Goal: Transaction & Acquisition: Book appointment/travel/reservation

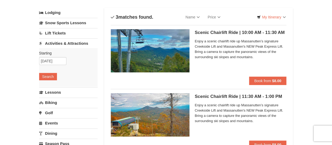
scroll to position [36, 0]
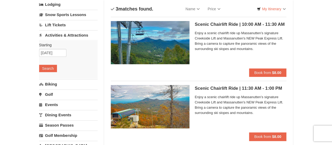
drag, startPoint x: 0, startPoint y: 0, endPoint x: 179, endPoint y: 87, distance: 199.5
click at [179, 87] on img at bounding box center [150, 106] width 79 height 43
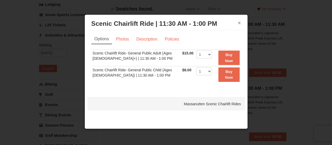
click at [238, 24] on button "×" at bounding box center [239, 22] width 3 height 5
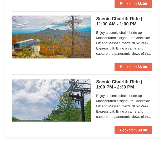
scroll to position [121, 0]
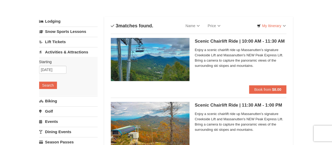
scroll to position [38, 0]
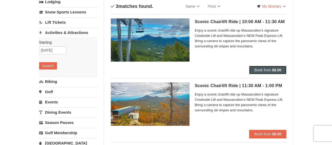
click at [261, 72] on button "Book from $8.00" at bounding box center [268, 70] width 38 height 8
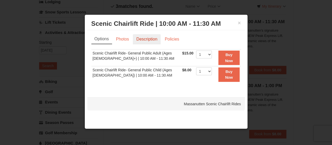
click at [145, 38] on link "Description" at bounding box center [147, 39] width 28 height 10
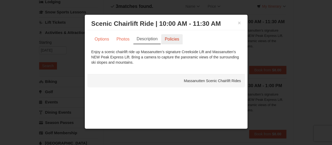
click at [172, 38] on link "Policies" at bounding box center [171, 39] width 21 height 10
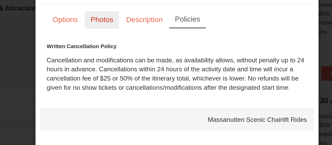
click at [123, 41] on link "Photos" at bounding box center [123, 39] width 20 height 10
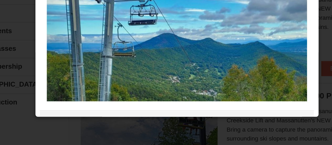
scroll to position [74, 0]
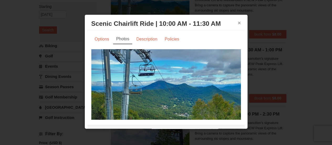
click at [238, 24] on button "×" at bounding box center [239, 22] width 3 height 5
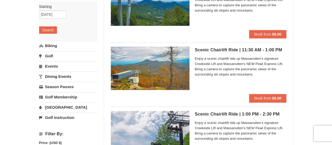
scroll to position [0, 0]
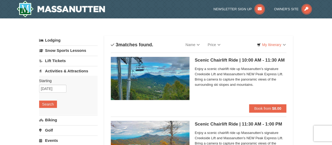
click at [66, 68] on link "Activities & Attractions" at bounding box center [68, 71] width 59 height 10
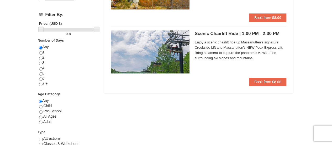
scroll to position [155, 0]
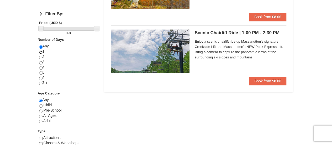
click at [39, 51] on input "radio" at bounding box center [40, 51] width 3 height 3
radio input "true"
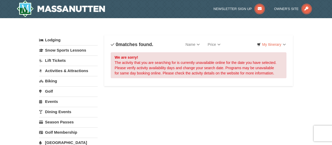
scroll to position [0, 0]
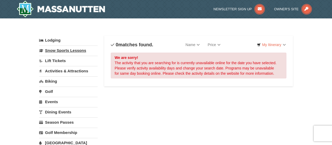
click at [71, 50] on link "Snow Sports Lessons" at bounding box center [68, 50] width 59 height 10
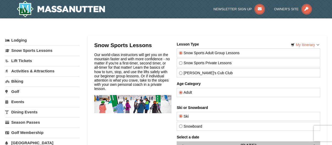
click at [35, 70] on link "Activities & Attractions" at bounding box center [42, 71] width 74 height 10
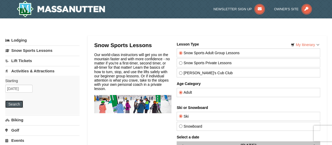
click at [14, 101] on button "Search" at bounding box center [14, 103] width 18 height 7
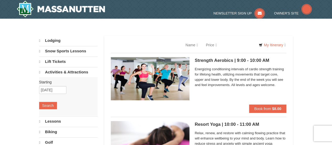
select select "10"
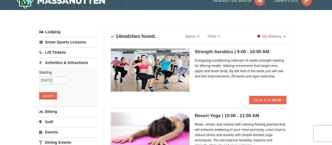
scroll to position [8, 0]
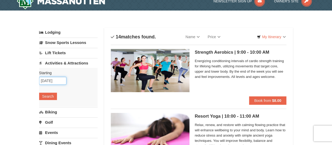
click at [49, 80] on input "10/07/2025" at bounding box center [52, 81] width 27 height 8
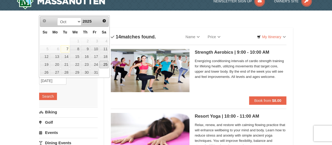
click at [106, 65] on link "25" at bounding box center [104, 64] width 9 height 7
type input "[DATE]"
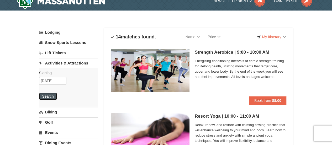
click at [51, 97] on button "Search" at bounding box center [48, 95] width 18 height 7
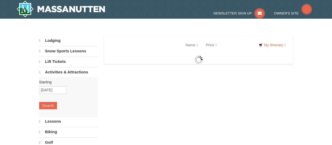
select select "10"
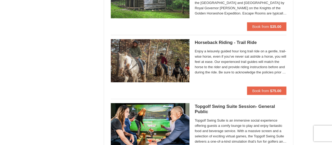
scroll to position [593, 0]
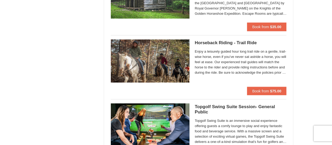
click at [210, 40] on h5 "Horseback Riding - Trail Ride [GEOGRAPHIC_DATA][PERSON_NAME] Stable and Petting…" at bounding box center [241, 42] width 92 height 5
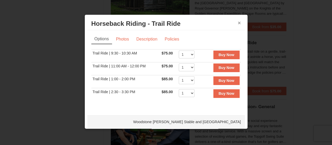
click at [238, 24] on button "×" at bounding box center [239, 22] width 3 height 5
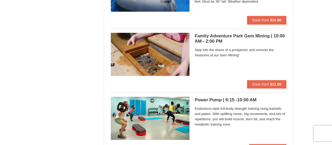
scroll to position [1367, 0]
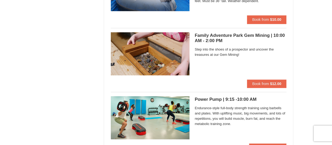
click at [182, 75] on div at bounding box center [150, 55] width 79 height 47
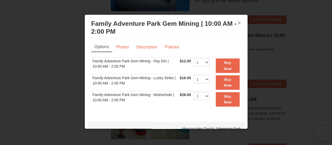
click at [238, 23] on button "×" at bounding box center [239, 22] width 3 height 5
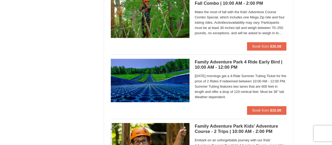
scroll to position [1293, 0]
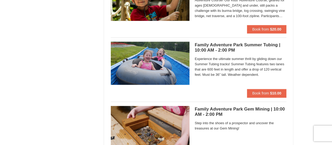
click at [217, 44] on h5 "Family Adventure Park Summer Tubing | 10:00 AM - 2:00 PM Massanutten Family Adv…" at bounding box center [241, 47] width 92 height 11
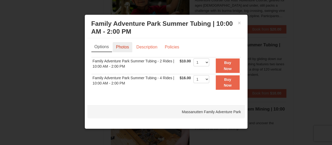
click at [120, 46] on link "Photos" at bounding box center [123, 47] width 20 height 10
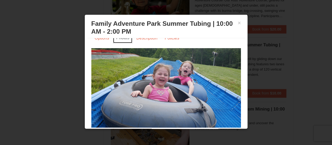
scroll to position [0, 0]
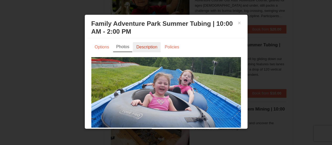
click at [145, 45] on link "Description" at bounding box center [147, 47] width 28 height 10
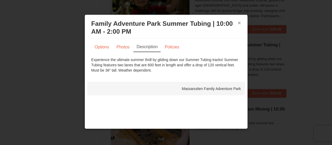
click at [240, 23] on button "×" at bounding box center [239, 22] width 3 height 5
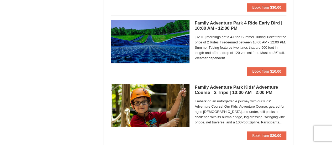
scroll to position [1168, 0]
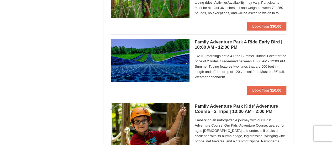
click at [217, 39] on h5 "Family Adventure Park 4 Ride Early Bird | 10:00 AM - 12:00 PM Massanutten Famil…" at bounding box center [241, 44] width 92 height 11
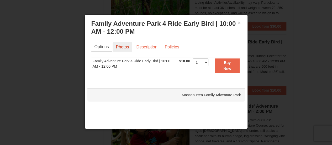
click at [124, 48] on link "Photos" at bounding box center [123, 47] width 20 height 10
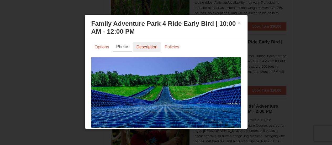
click at [148, 46] on link "Description" at bounding box center [147, 47] width 28 height 10
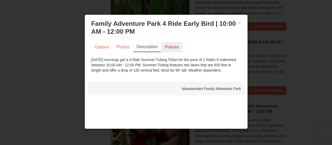
click at [173, 48] on link "Policies" at bounding box center [171, 47] width 21 height 10
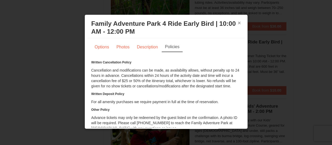
click at [238, 23] on button "×" at bounding box center [239, 22] width 3 height 5
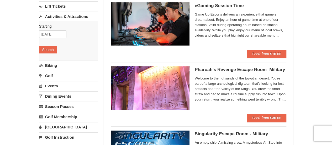
scroll to position [56, 0]
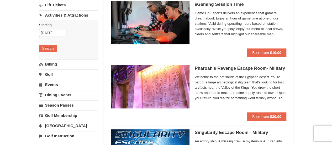
click at [57, 83] on link "Events" at bounding box center [68, 85] width 59 height 10
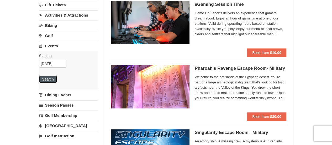
click at [53, 79] on button "Search" at bounding box center [48, 78] width 18 height 7
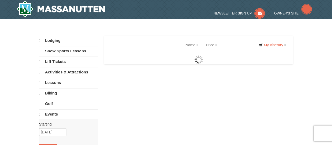
select select "10"
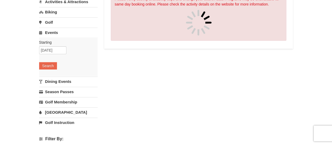
scroll to position [75, 0]
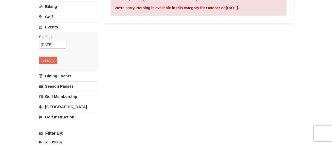
click at [66, 76] on link "Dining Events" at bounding box center [68, 76] width 59 height 10
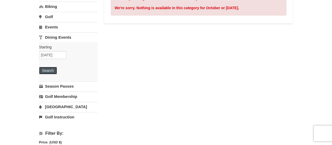
click at [49, 71] on button "Search" at bounding box center [48, 70] width 18 height 7
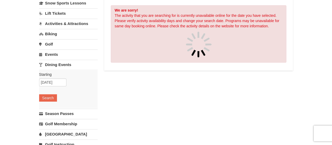
scroll to position [50, 0]
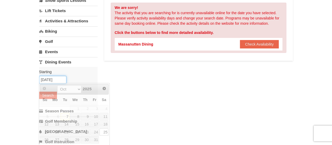
click at [60, 77] on input "[DATE]" at bounding box center [52, 80] width 27 height 8
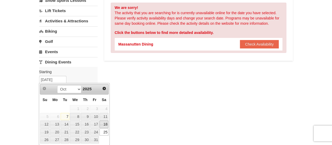
click at [107, 124] on link "18" at bounding box center [104, 123] width 9 height 7
type input "[DATE]"
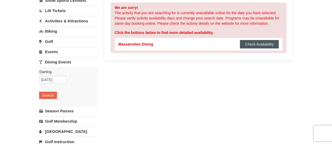
click at [262, 44] on button "Check Availability" at bounding box center [259, 44] width 39 height 8
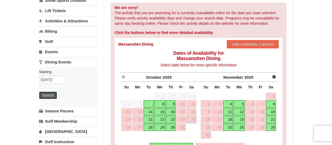
click at [48, 95] on button "Search" at bounding box center [48, 94] width 18 height 7
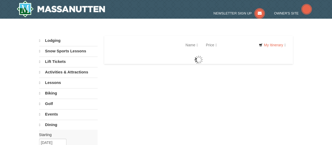
select select "10"
